Goal: Use online tool/utility: Use online tool/utility

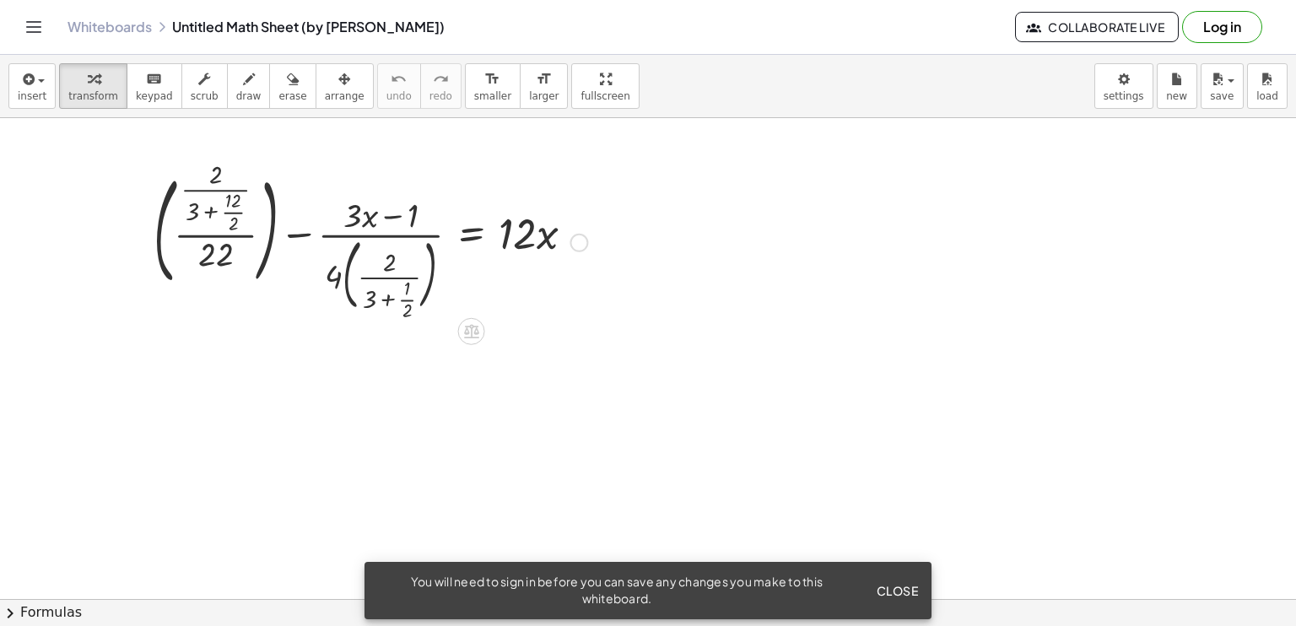
drag, startPoint x: 493, startPoint y: 242, endPoint x: 559, endPoint y: 306, distance: 91.9
click at [559, 306] on div at bounding box center [370, 241] width 451 height 150
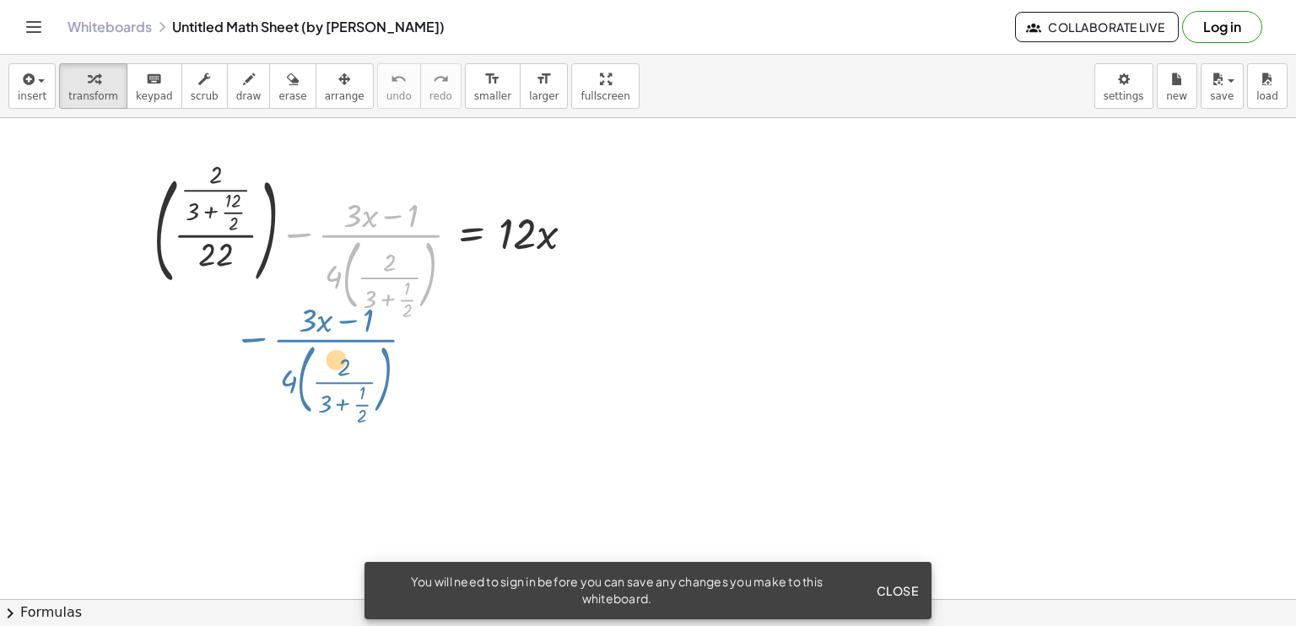
drag, startPoint x: 385, startPoint y: 245, endPoint x: 338, endPoint y: 351, distance: 116.0
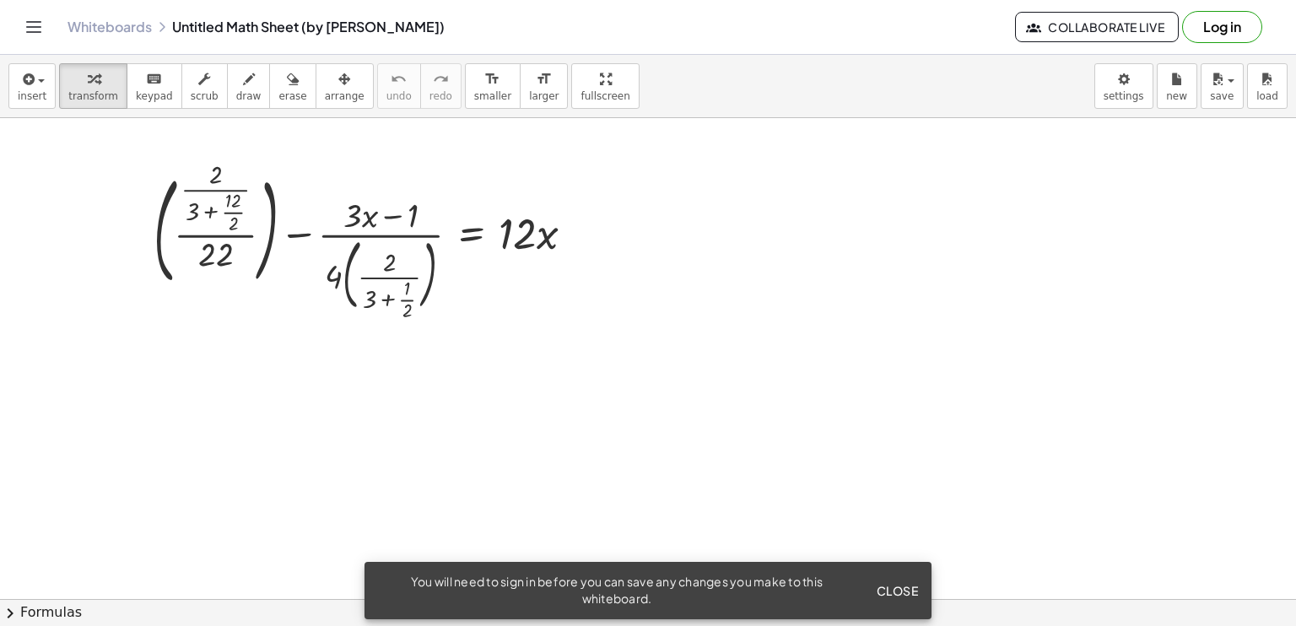
drag, startPoint x: 743, startPoint y: 251, endPoint x: 647, endPoint y: 326, distance: 122.0
drag, startPoint x: 721, startPoint y: 340, endPoint x: 729, endPoint y: 330, distance: 12.7
click at [500, 227] on div at bounding box center [370, 241] width 451 height 150
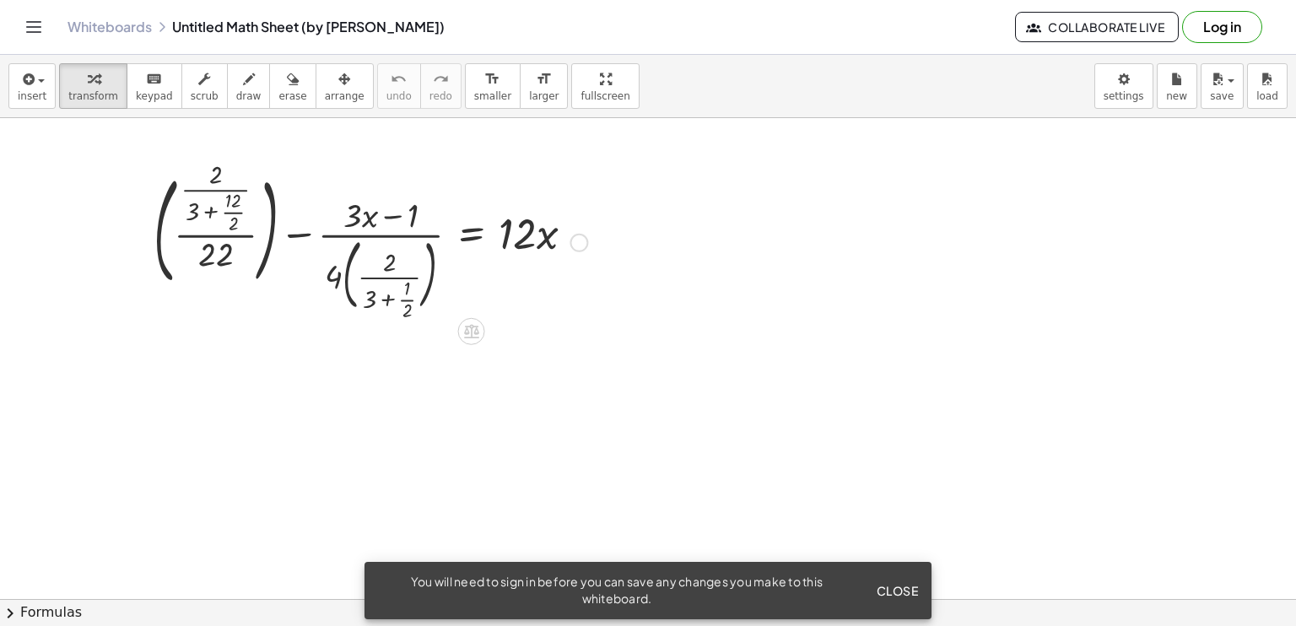
click at [402, 243] on div at bounding box center [370, 241] width 451 height 150
click at [401, 243] on div at bounding box center [370, 241] width 451 height 150
click at [388, 276] on div at bounding box center [370, 241] width 451 height 150
click at [375, 210] on div at bounding box center [370, 241] width 451 height 150
drag, startPoint x: 478, startPoint y: 327, endPoint x: 493, endPoint y: 343, distance: 22.1
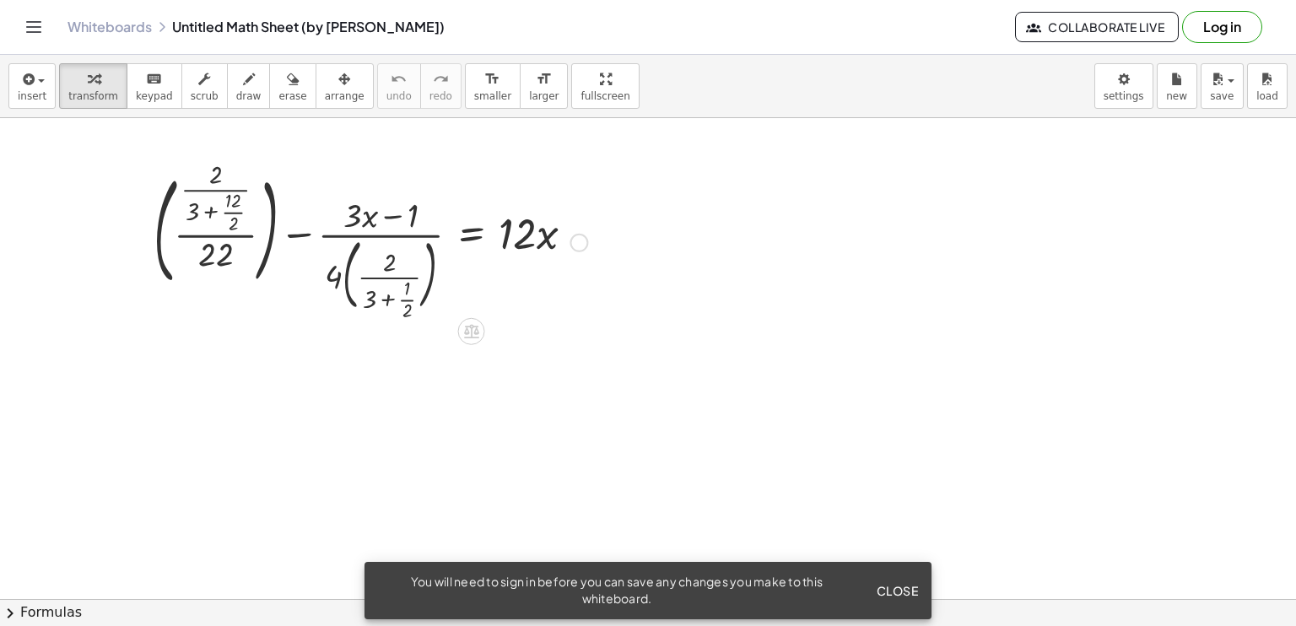
click at [479, 327] on icon at bounding box center [471, 331] width 18 height 18
click at [401, 332] on span "+" at bounding box center [404, 332] width 10 height 24
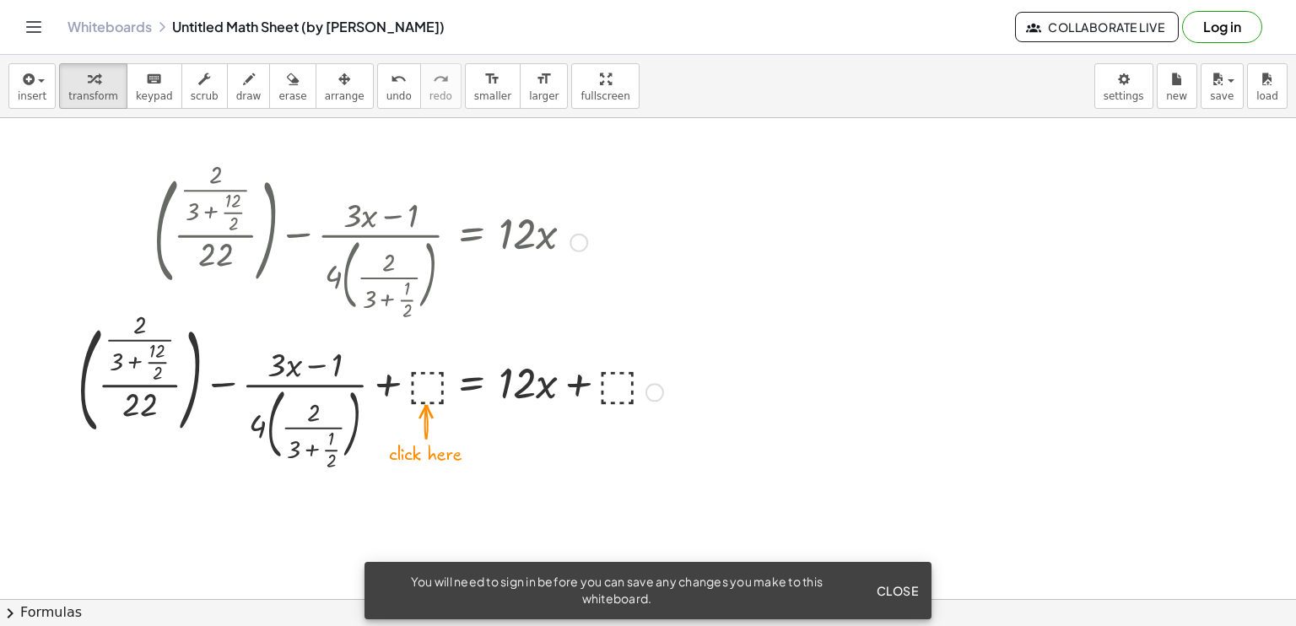
click at [428, 375] on div at bounding box center [370, 391] width 602 height 150
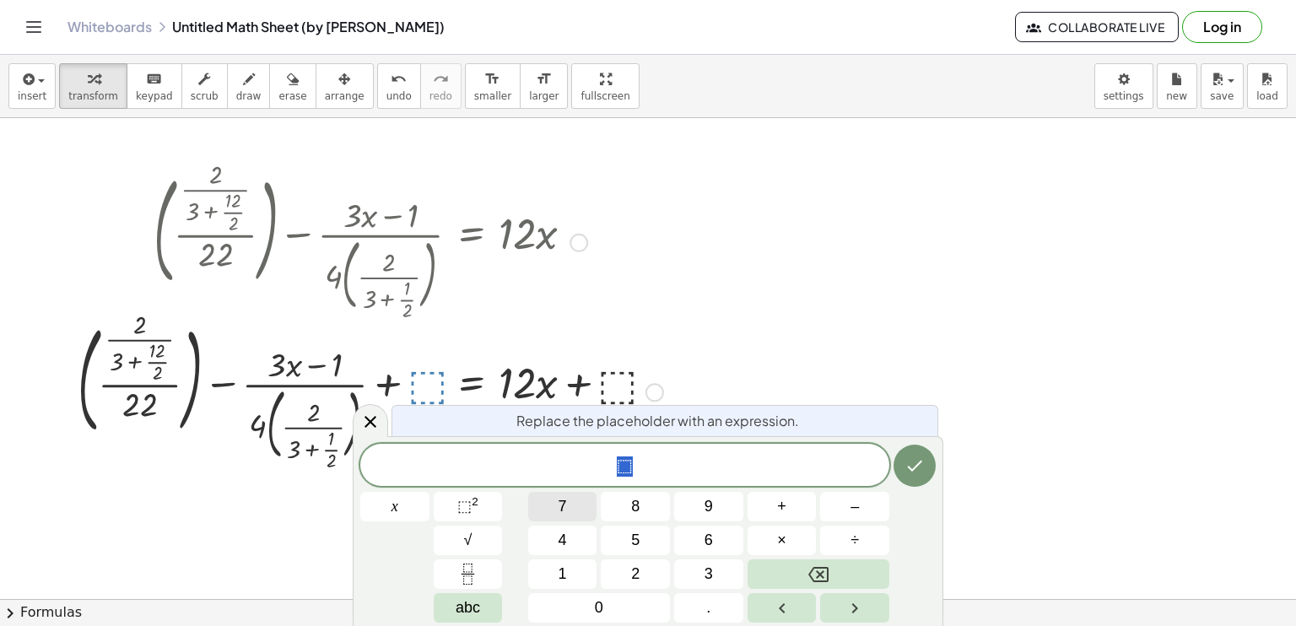
click at [571, 501] on button "7" at bounding box center [562, 507] width 69 height 30
click at [574, 537] on button "4" at bounding box center [562, 541] width 69 height 30
click at [489, 535] on button "√" at bounding box center [468, 541] width 69 height 30
click at [695, 546] on button "6" at bounding box center [708, 541] width 69 height 30
click at [903, 470] on button "Done" at bounding box center [915, 465] width 42 height 42
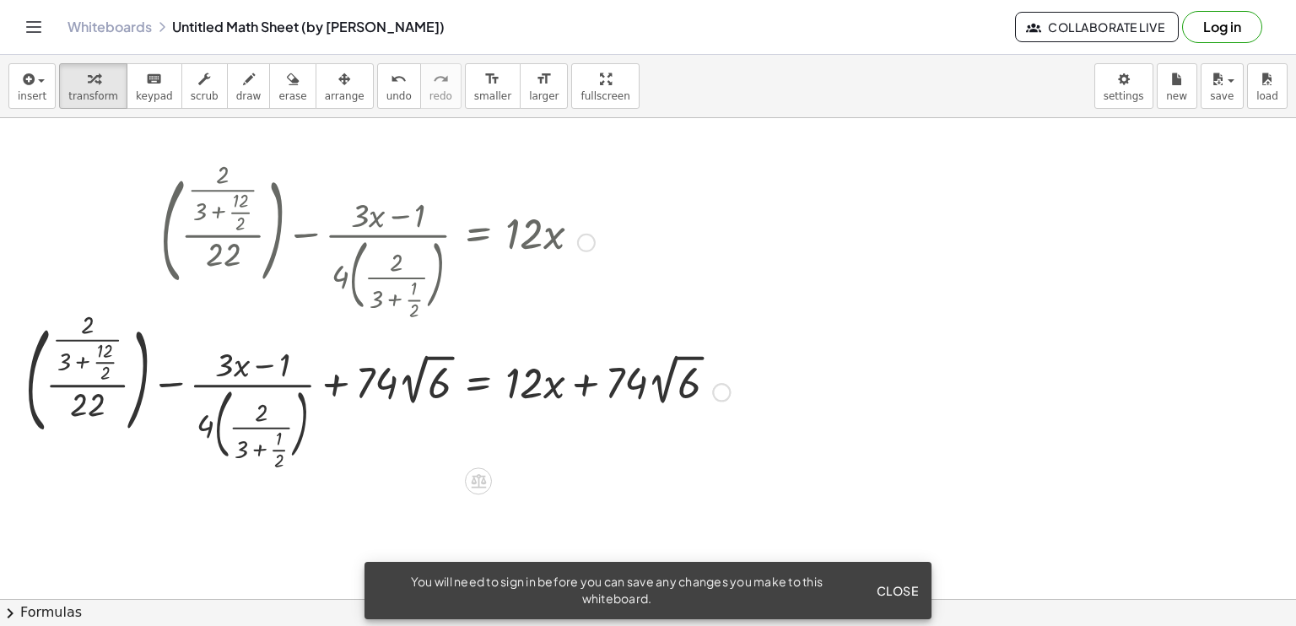
click at [621, 393] on div at bounding box center [377, 391] width 721 height 150
click at [716, 396] on div at bounding box center [717, 392] width 19 height 19
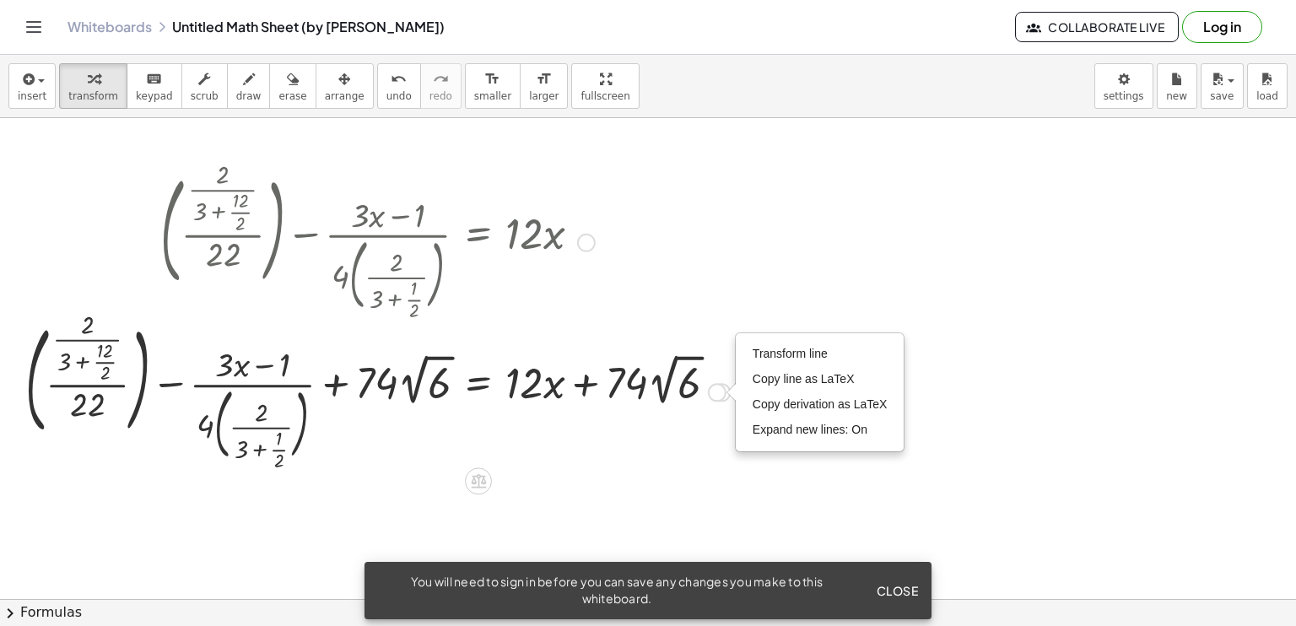
drag, startPoint x: 450, startPoint y: 258, endPoint x: 570, endPoint y: 235, distance: 122.8
click at [569, 235] on div at bounding box center [377, 241] width 721 height 150
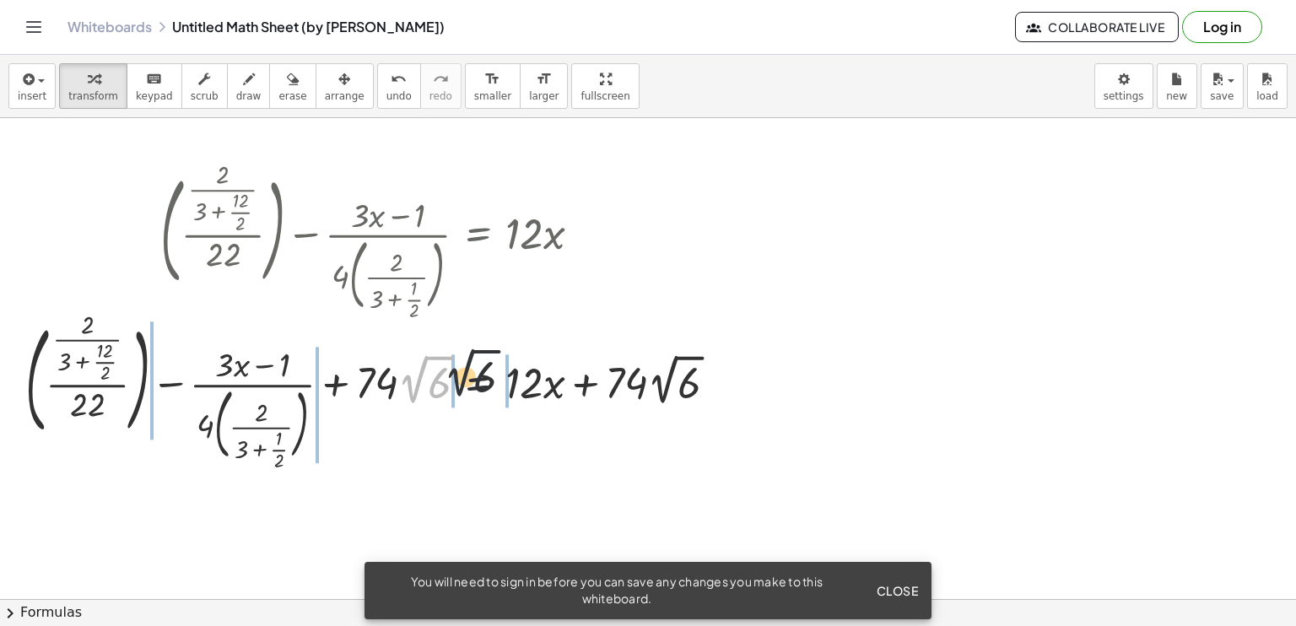
drag, startPoint x: 425, startPoint y: 374, endPoint x: 613, endPoint y: 370, distance: 188.2
click at [601, 338] on div at bounding box center [377, 391] width 721 height 150
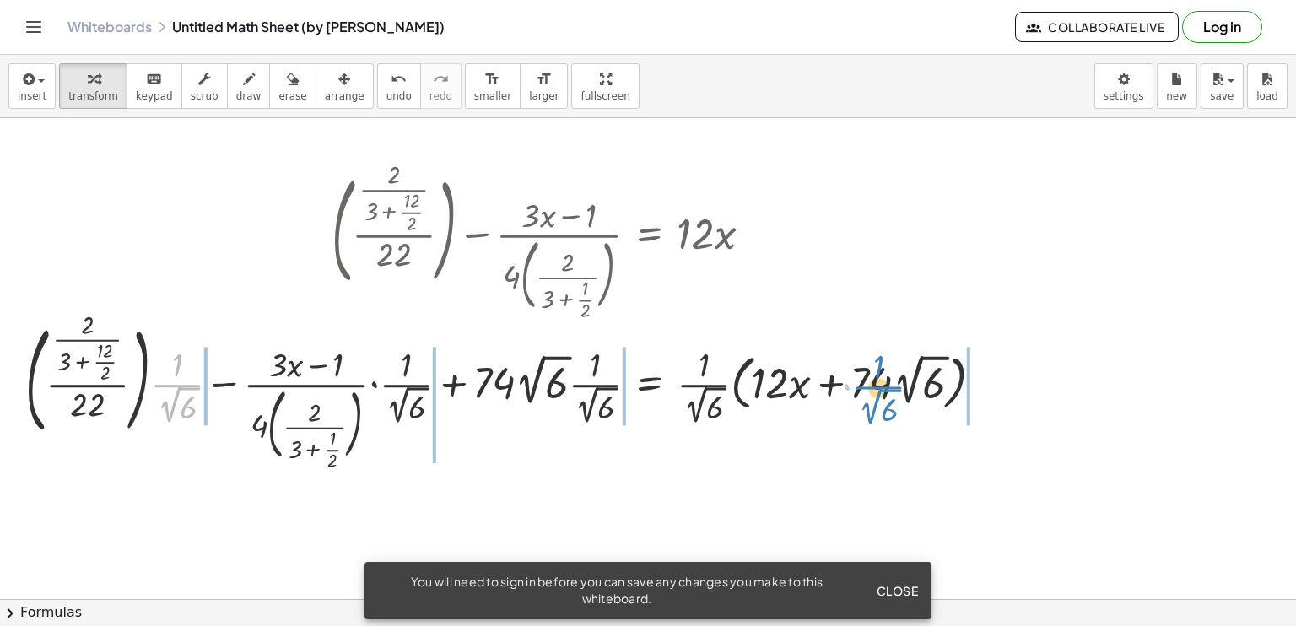
drag, startPoint x: 176, startPoint y: 386, endPoint x: 878, endPoint y: 388, distance: 702.0
click at [878, 388] on div at bounding box center [511, 391] width 988 height 150
